Goal: Obtain resource: Download file/media

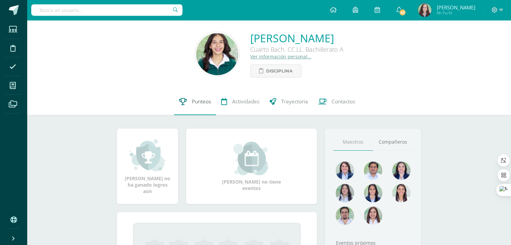
click at [190, 96] on link "Punteos" at bounding box center [195, 101] width 42 height 27
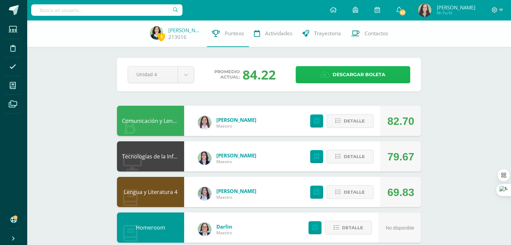
click at [357, 75] on span "Descargar boleta" at bounding box center [359, 75] width 53 height 16
